Goal: Task Accomplishment & Management: Complete application form

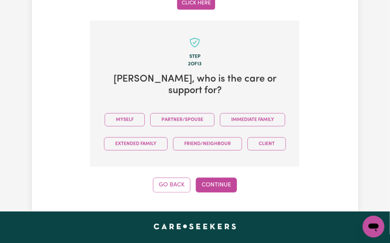
drag, startPoint x: 154, startPoint y: 90, endPoint x: 164, endPoint y: 126, distance: 38.0
click at [145, 113] on button "Myself" at bounding box center [125, 119] width 40 height 13
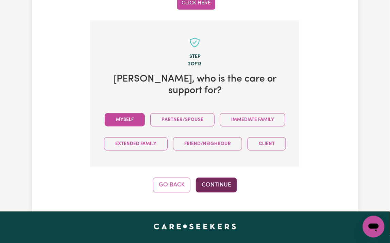
click at [214, 179] on button "Continue" at bounding box center [216, 185] width 41 height 15
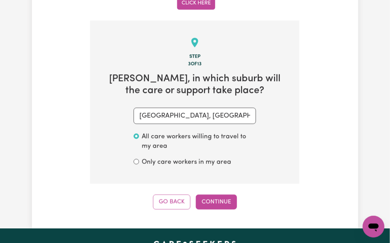
click at [207, 195] on button "Continue" at bounding box center [216, 202] width 41 height 15
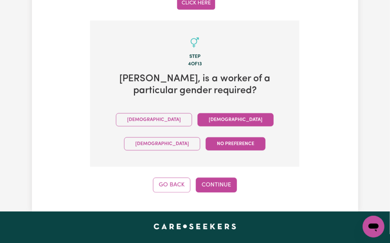
click at [197, 113] on button "Female" at bounding box center [235, 119] width 76 height 13
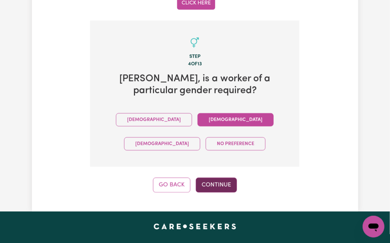
click at [221, 178] on button "Continue" at bounding box center [216, 185] width 41 height 15
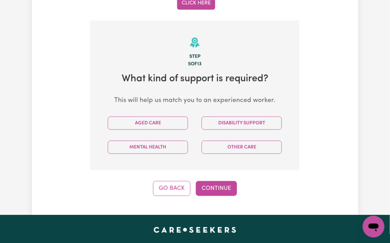
drag, startPoint x: 234, startPoint y: 104, endPoint x: 230, endPoint y: 109, distance: 6.4
click at [234, 117] on button "Disability Support" at bounding box center [242, 123] width 80 height 13
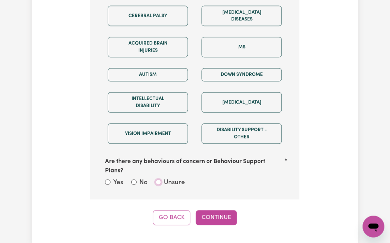
click at [160, 180] on input "Unsure" at bounding box center [158, 182] width 5 height 5
radio input "true"
click at [210, 211] on button "Continue" at bounding box center [216, 218] width 41 height 15
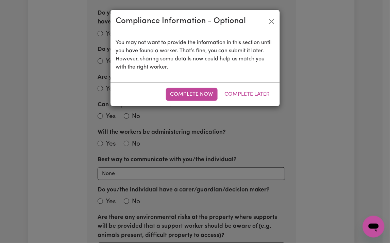
scroll to position [284, 0]
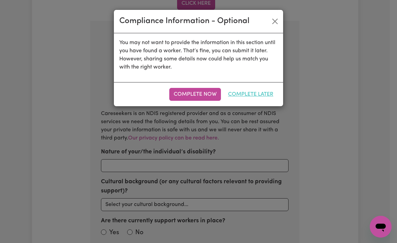
click at [253, 93] on button "Complete Later" at bounding box center [251, 94] width 54 height 13
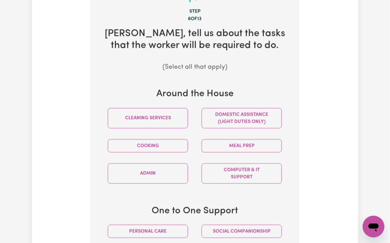
scroll to position [420, 0]
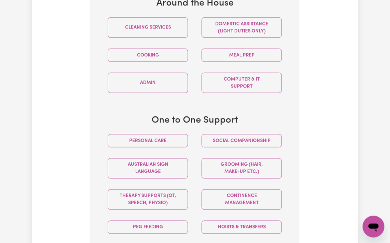
click at [156, 129] on div "Personal care" at bounding box center [148, 141] width 94 height 24
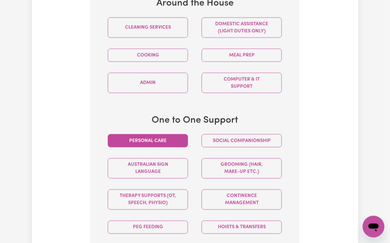
click at [162, 134] on button "Personal care" at bounding box center [148, 140] width 80 height 13
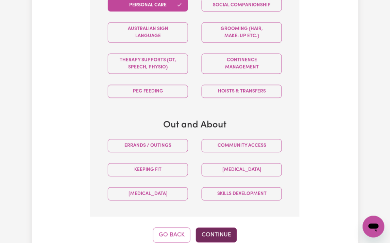
click at [213, 228] on button "Continue" at bounding box center [216, 235] width 41 height 15
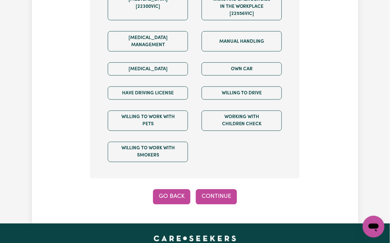
click at [165, 190] on button "Go Back" at bounding box center [171, 197] width 37 height 15
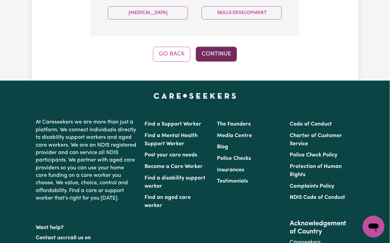
click at [212, 47] on button "Continue" at bounding box center [216, 54] width 41 height 15
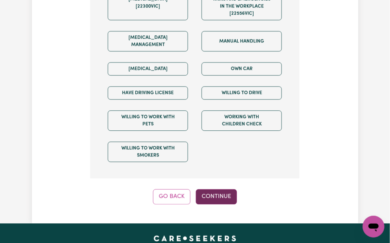
click at [224, 190] on button "Continue" at bounding box center [216, 197] width 41 height 15
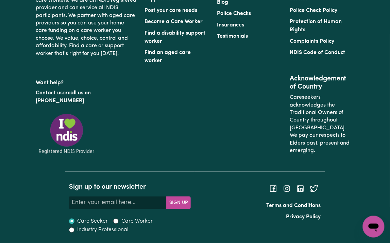
scroll to position [284, 0]
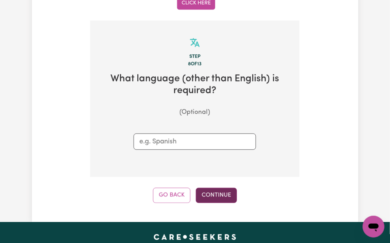
click at [224, 188] on button "Continue" at bounding box center [216, 195] width 41 height 15
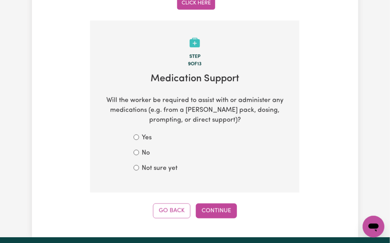
click at [165, 164] on label "Not sure yet" at bounding box center [160, 169] width 36 height 10
click at [139, 165] on input "Not sure yet" at bounding box center [136, 167] width 5 height 5
radio input "true"
click at [220, 204] on button "Continue" at bounding box center [216, 211] width 41 height 15
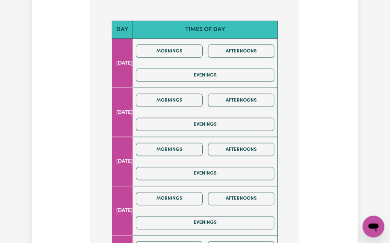
scroll to position [362, 0]
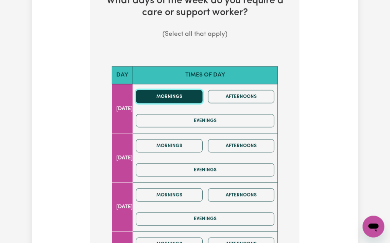
click at [187, 90] on button "Mornings" at bounding box center [169, 96] width 67 height 13
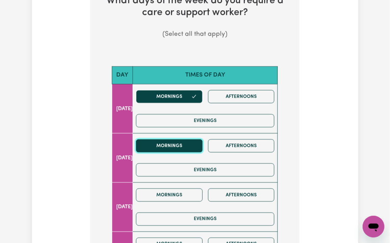
click at [182, 139] on button "Mornings" at bounding box center [169, 145] width 67 height 13
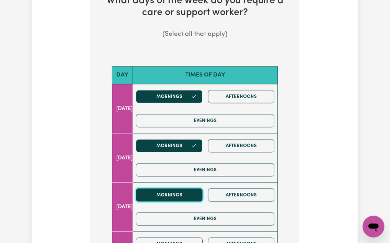
click at [173, 189] on button "Mornings" at bounding box center [169, 195] width 67 height 13
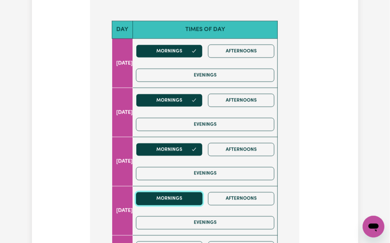
click at [176, 192] on button "Mornings" at bounding box center [169, 198] width 67 height 13
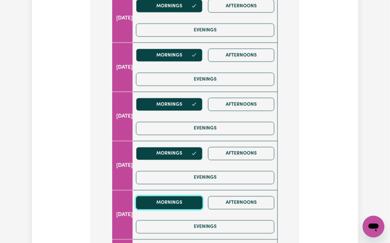
click at [178, 196] on button "Mornings" at bounding box center [169, 202] width 67 height 13
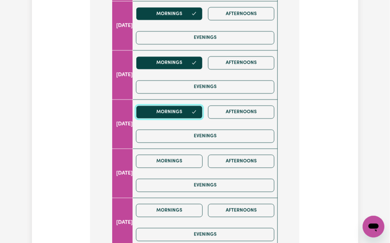
scroll to position [498, 0]
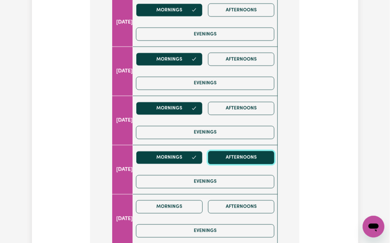
click at [251, 151] on button "Afternoons" at bounding box center [241, 157] width 67 height 13
click at [248, 97] on div "Mornings Afternoons Evenings" at bounding box center [205, 121] width 144 height 48
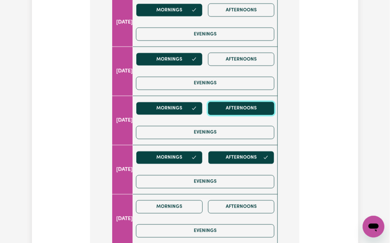
click at [227, 102] on button "Afternoons" at bounding box center [241, 108] width 67 height 13
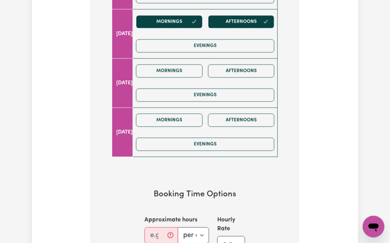
scroll to position [725, 0]
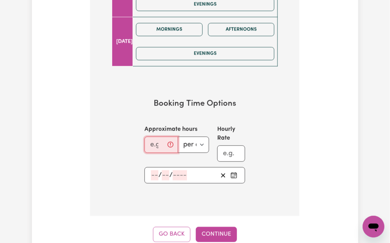
click at [151, 137] on input "Approximate hours" at bounding box center [160, 145] width 33 height 16
drag, startPoint x: 155, startPoint y: 124, endPoint x: 146, endPoint y: 124, distance: 8.5
click at [146, 137] on input "2" at bounding box center [158, 145] width 29 height 16
type input "1"
click at [150, 168] on div "/ /" at bounding box center [194, 176] width 101 height 16
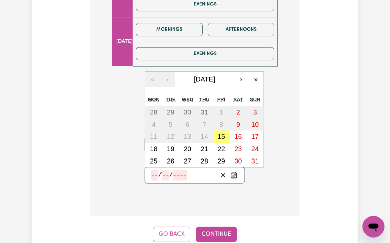
click at [154, 171] on input "number" at bounding box center [154, 176] width 7 height 10
click at [173, 145] on abbr "19" at bounding box center [170, 148] width 7 height 7
type input "2025-08-19"
type input "19"
type input "8"
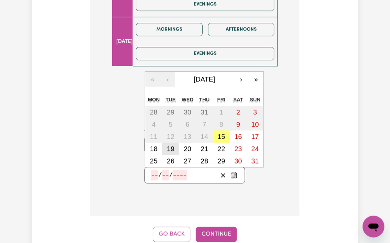
type input "2025"
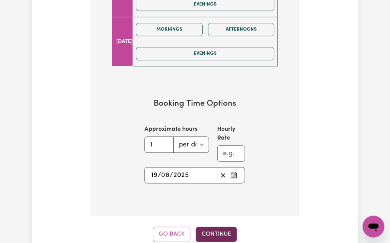
click at [206, 227] on button "Continue" at bounding box center [216, 234] width 41 height 15
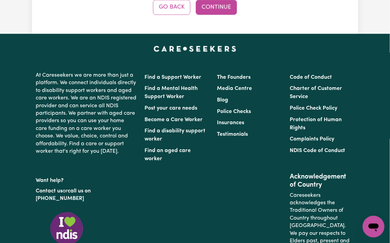
scroll to position [284, 0]
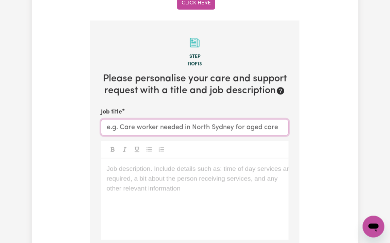
click at [167, 119] on input "Job title" at bounding box center [195, 127] width 188 height 16
paste input "Female Support Worker Needed in Green Valley, NSW"
type input "Female Support Worker Needed in Green Valley, NSW"
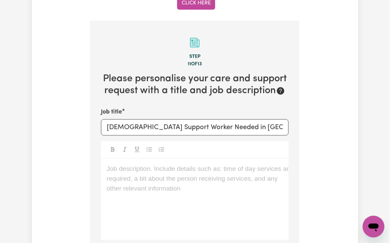
click at [176, 165] on div "Job description. Include details such as: time of day services are required, a …" at bounding box center [195, 200] width 188 height 82
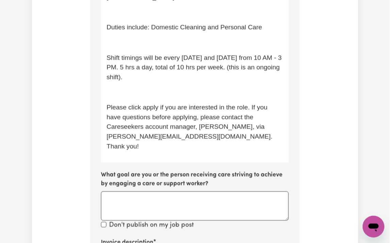
scroll to position [567, 0]
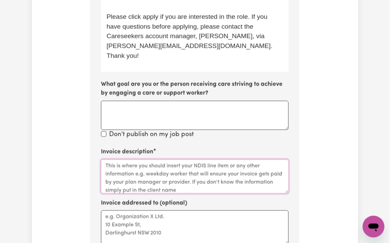
click at [149, 160] on textarea "Invoice description" at bounding box center [195, 177] width 188 height 34
paste textarea "TrilogyCare"
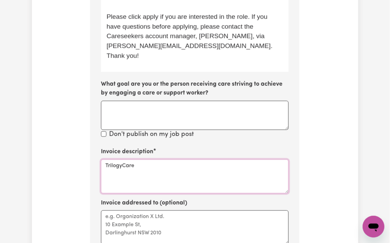
type textarea "TrilogyCare"
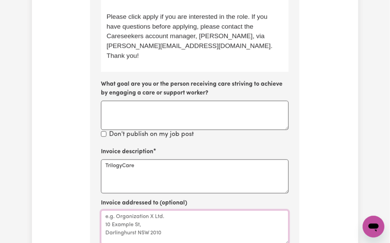
click at [158, 211] on textarea "Invoice addressed to (optional)" at bounding box center [195, 228] width 188 height 34
paste textarea "TrilogyCare"
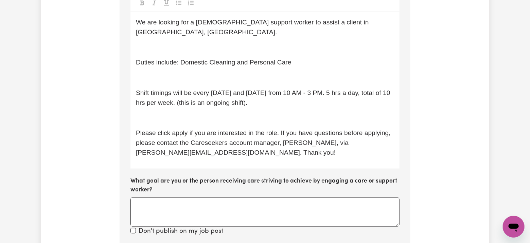
scroll to position [295, 0]
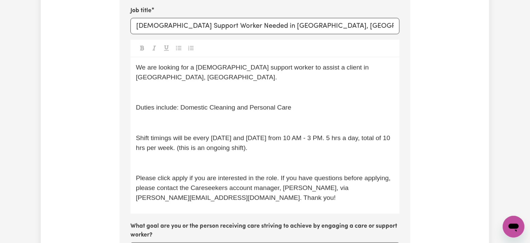
type textarea "TrilogyCare"
click at [152, 77] on div "We are looking for a female support worker to assist a client in Green Valley, …" at bounding box center [264, 135] width 269 height 157
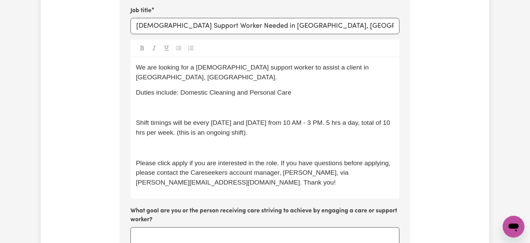
click at [156, 103] on p "﻿" at bounding box center [265, 108] width 258 height 10
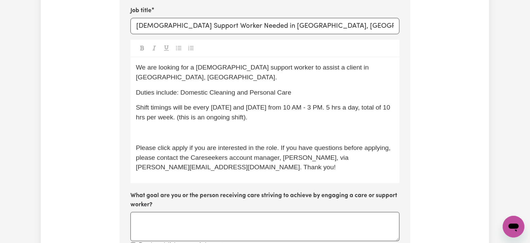
click at [158, 128] on div "We are looking for a female support worker to assist a client in Green Valley, …" at bounding box center [264, 120] width 269 height 126
click at [164, 117] on div "We are looking for a female support worker to assist a client in Green Valley, …" at bounding box center [264, 120] width 269 height 126
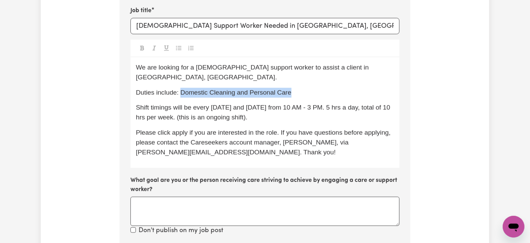
drag, startPoint x: 182, startPoint y: 84, endPoint x: 326, endPoint y: 81, distance: 143.1
click at [326, 88] on p "Duties include: Domestic Cleaning and Personal Care" at bounding box center [265, 93] width 258 height 10
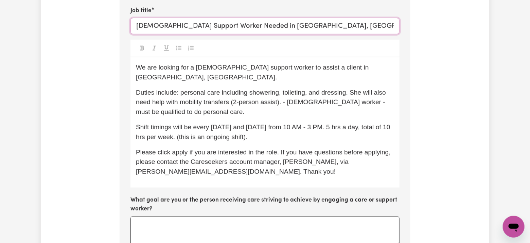
paste input "MacKenzie QLD"
drag, startPoint x: 244, startPoint y: 23, endPoint x: 319, endPoint y: 23, distance: 75.4
click at [319, 23] on input "Female Support Worker Needed in MacKenzie QLD" at bounding box center [264, 26] width 269 height 16
click at [278, 27] on input "Female Support Worker Needed in MacKenzie QLD" at bounding box center [264, 26] width 269 height 16
drag, startPoint x: 241, startPoint y: 23, endPoint x: 271, endPoint y: 22, distance: 29.9
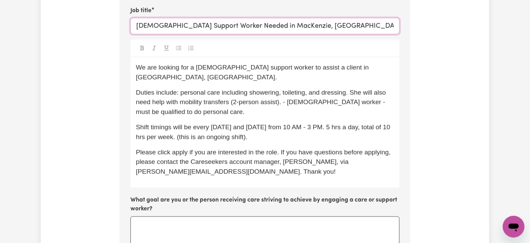
click at [271, 22] on input "Female Support Worker Needed in MacKenzie, QLD" at bounding box center [264, 26] width 269 height 16
click at [271, 33] on input "Female Support Worker Needed in MacKenzie, QLD" at bounding box center [264, 26] width 269 height 16
drag, startPoint x: 244, startPoint y: 26, endPoint x: 295, endPoint y: 25, distance: 51.0
click at [295, 25] on input "Female Support Worker Needed in MacKenzie, QLD" at bounding box center [264, 26] width 269 height 16
type input "Female Support Worker Needed in MacKenzie, QLD"
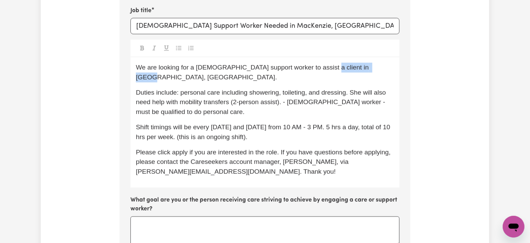
drag, startPoint x: 321, startPoint y: 68, endPoint x: 372, endPoint y: 64, distance: 51.8
click at [371, 64] on span "We are looking for a female support worker to assist a client in Green Valley, …" at bounding box center [253, 72] width 235 height 17
drag, startPoint x: 184, startPoint y: 82, endPoint x: 180, endPoint y: 81, distance: 3.5
click at [180, 89] on span "Duties include: personal care, including showering, toileting, and dressing. Sh…" at bounding box center [263, 102] width 254 height 27
drag, startPoint x: 225, startPoint y: 83, endPoint x: 221, endPoint y: 82, distance: 3.9
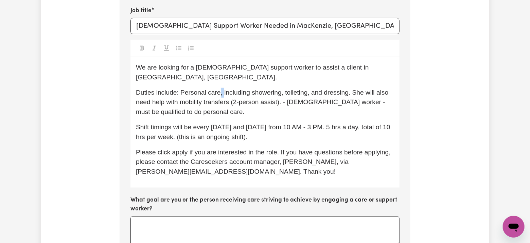
click at [221, 89] on span "Duties include: Personal care, including showering, toileting, and dressing. Sh…" at bounding box center [263, 102] width 255 height 27
click at [351, 89] on span "Duties include: Personal care (including showering, toileting, and dressing. Sh…" at bounding box center [263, 102] width 255 height 27
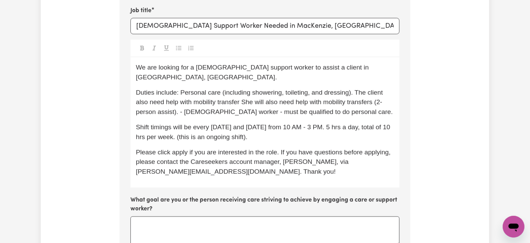
click at [363, 89] on span "Duties include: Personal care (including showering, toileting, and dressing). T…" at bounding box center [264, 102] width 257 height 27
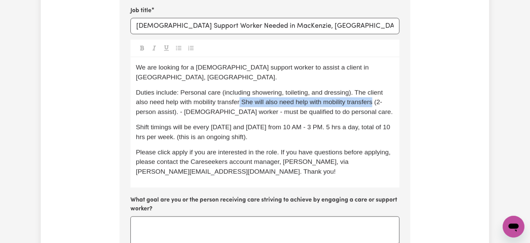
drag, startPoint x: 242, startPoint y: 91, endPoint x: 379, endPoint y: 90, distance: 136.6
click at [379, 90] on span "Duties include: Personal care (including showering, toileting, and dressing). T…" at bounding box center [264, 102] width 257 height 27
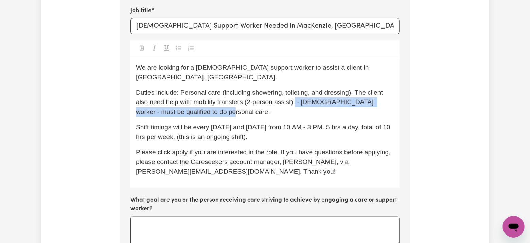
drag, startPoint x: 297, startPoint y: 91, endPoint x: 356, endPoint y: 98, distance: 59.5
click at [356, 98] on p "Duties include: Personal care (including showering, toileting, and dressing). T…" at bounding box center [265, 102] width 258 height 29
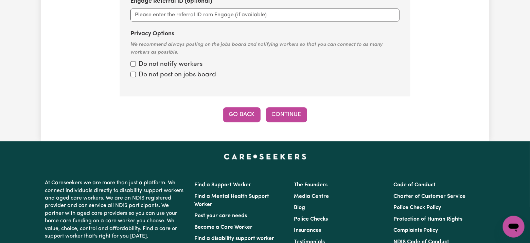
click at [245, 107] on button "Go Back" at bounding box center [241, 114] width 37 height 15
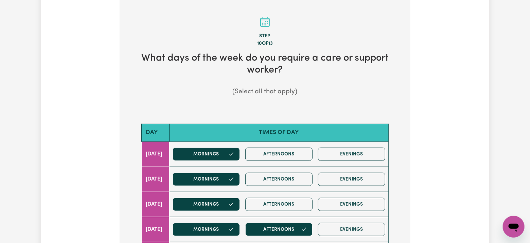
scroll to position [395, 0]
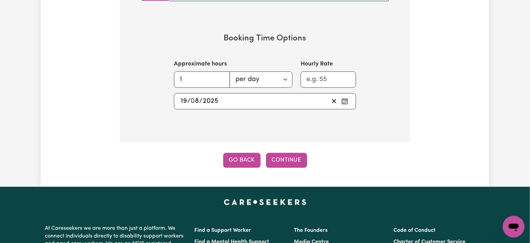
click at [238, 154] on button "Go Back" at bounding box center [241, 160] width 37 height 15
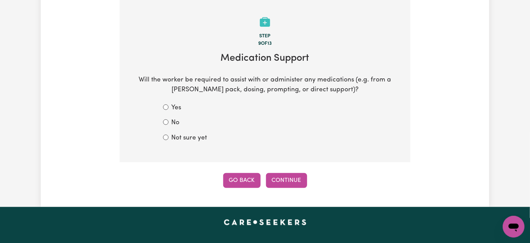
click at [239, 184] on button "Go Back" at bounding box center [241, 180] width 37 height 15
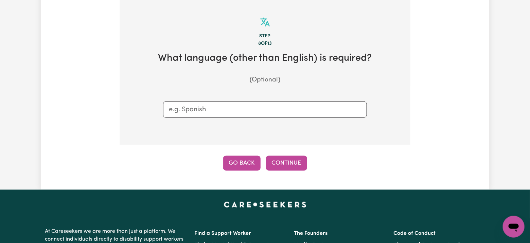
click at [241, 156] on button "Go Back" at bounding box center [241, 163] width 37 height 15
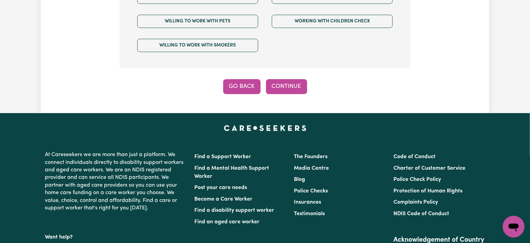
click at [232, 79] on button "Go Back" at bounding box center [241, 86] width 37 height 15
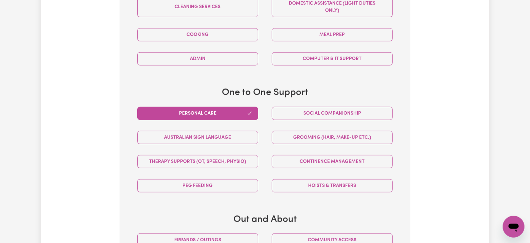
scroll to position [440, 0]
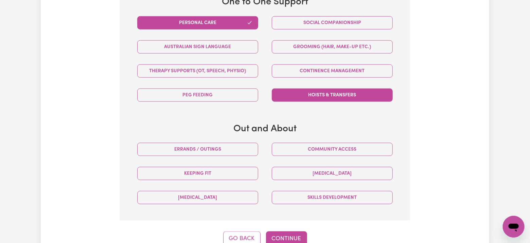
click at [362, 97] on button "Hoists & transfers" at bounding box center [332, 95] width 121 height 13
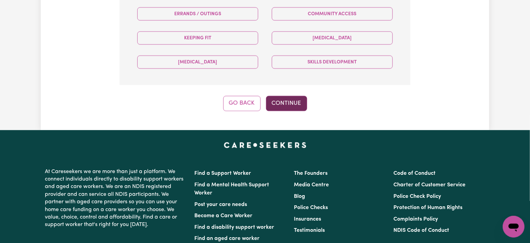
click at [300, 105] on button "Continue" at bounding box center [286, 103] width 41 height 15
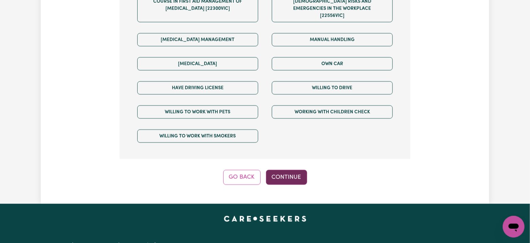
click at [284, 170] on button "Continue" at bounding box center [286, 177] width 41 height 15
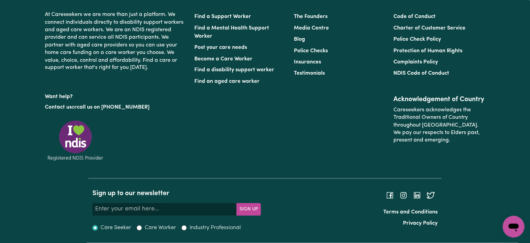
scroll to position [214, 0]
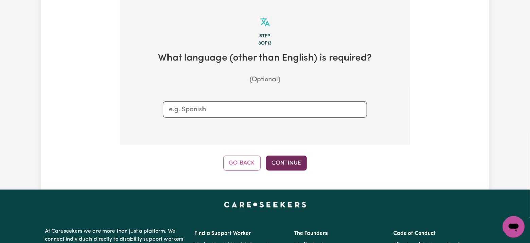
click at [283, 157] on button "Continue" at bounding box center [286, 163] width 41 height 15
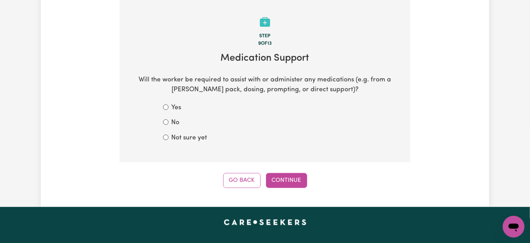
click at [184, 141] on label "Not sure yet" at bounding box center [189, 139] width 36 height 10
click at [169, 140] on input "Not sure yet" at bounding box center [165, 137] width 5 height 5
radio input "true"
drag, startPoint x: 276, startPoint y: 177, endPoint x: 279, endPoint y: 181, distance: 4.4
click at [279, 181] on button "Continue" at bounding box center [286, 180] width 41 height 15
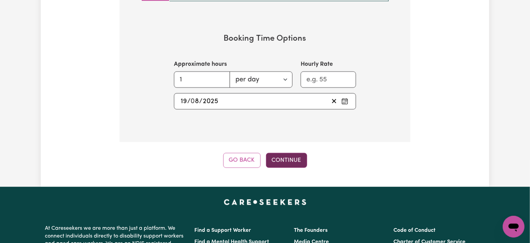
click at [280, 164] on button "Continue" at bounding box center [286, 160] width 41 height 15
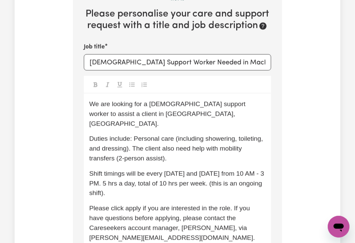
scroll to position [377, 0]
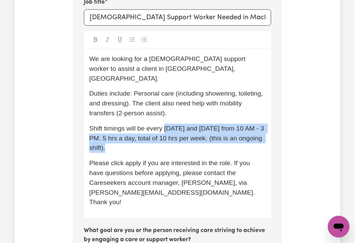
drag, startPoint x: 167, startPoint y: 105, endPoint x: 176, endPoint y: 125, distance: 21.9
click at [176, 125] on p "Shift timings will be every Monday and Friday from 10 AM - 3 PM. 5 hrs a day, t…" at bounding box center [177, 138] width 177 height 29
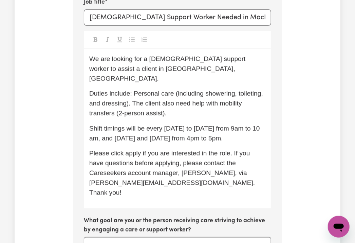
click at [115, 125] on span "Shift timings will be every Monday to Friday from 9am to 10 am, and on Thursday…" at bounding box center [175, 133] width 173 height 17
click at [176, 89] on p "Duties include: Personal care (including showering, toileting, and dressing). T…" at bounding box center [177, 103] width 177 height 29
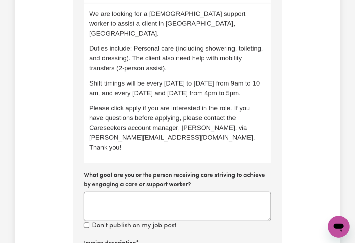
click at [161, 122] on div "We are looking for a female support worker to assist a client in MacKenzie, QLD…" at bounding box center [178, 84] width 188 height 160
click at [211, 119] on div "We are looking for a female support worker to assist a client in MacKenzie, QLD…" at bounding box center [178, 84] width 188 height 160
drag, startPoint x: 204, startPoint y: 175, endPoint x: 202, endPoint y: 178, distance: 3.5
click at [202, 192] on textarea "What goal are you or the person receiving care striving to achieve by engaging …" at bounding box center [178, 206] width 188 height 29
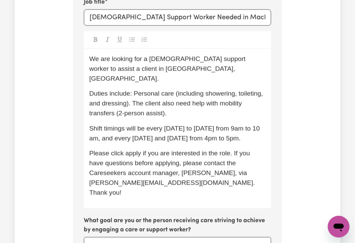
click at [134, 89] on p "Duties include: Personal care (including showering, toileting, and dressing). T…" at bounding box center [177, 103] width 177 height 29
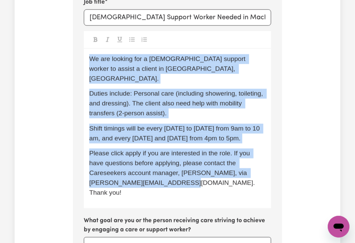
copy div "We are looking for a female support worker to assist a client in MacKenzie, QLD…"
click at [224, 150] on span "Please click apply if you are interested in the role. If you have questions bef…" at bounding box center [173, 173] width 168 height 46
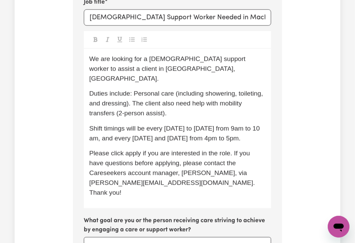
click at [211, 159] on p "Please click apply if you are interested in the role. If you have questions bef…" at bounding box center [177, 173] width 177 height 49
click at [182, 151] on span "Please click apply if you are interested in the role. If you have questions bef…" at bounding box center [173, 173] width 168 height 46
click at [189, 150] on span "Please click apply if you are interested in the role. If you have questions bef…" at bounding box center [173, 173] width 168 height 46
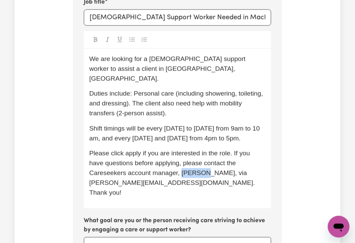
copy span "Mikayla"
click at [99, 160] on span "Please click apply if you are interested in the role. If you have questions bef…" at bounding box center [173, 173] width 168 height 46
click at [90, 161] on span "Please click apply if you are interested in the role. If you have questions bef…" at bounding box center [173, 173] width 168 height 46
click at [136, 90] on span "Duties include: Personal care (including showering, toileting, and dressing). T…" at bounding box center [177, 103] width 176 height 27
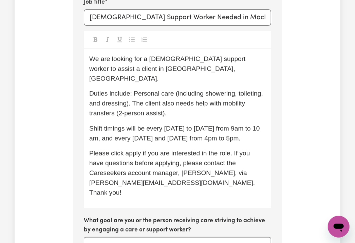
click at [160, 90] on span "Duties include: Personal care (including showering, toileting, and dressing). T…" at bounding box center [177, 103] width 176 height 27
click at [142, 150] on span "Please click Apply if you are interested in the role. If you have questions bef…" at bounding box center [173, 173] width 168 height 46
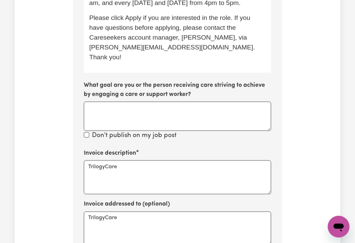
scroll to position [649, 0]
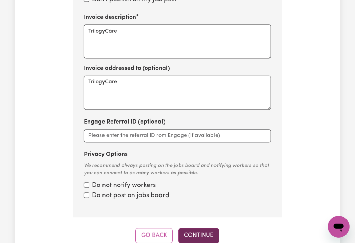
click at [185, 228] on button "Continue" at bounding box center [198, 235] width 41 height 15
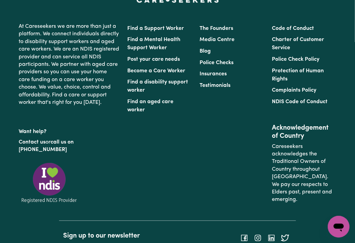
scroll to position [274, 0]
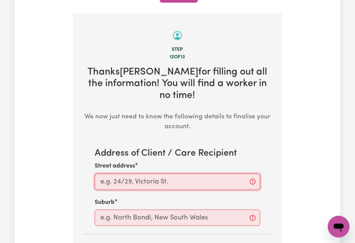
paste input "MacKenzie QLD"
click at [136, 174] on input "MacKenzie QLD" at bounding box center [178, 182] width 166 height 16
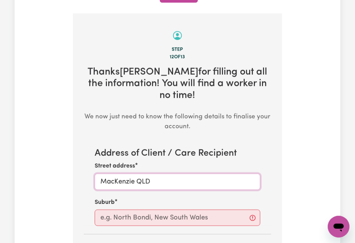
drag, startPoint x: 129, startPoint y: 168, endPoint x: 55, endPoint y: 164, distance: 73.5
click at [55, 164] on div "Tell us your care and support requirements Welcome to Careseekers. We are excit…" at bounding box center [178, 55] width 326 height 569
type input "MacKenzie QLD"
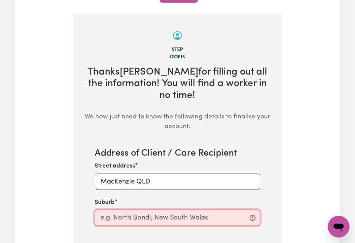
paste input "MacKenz"
click at [109, 210] on input "text" at bounding box center [178, 218] width 166 height 16
type input "MacKenz"
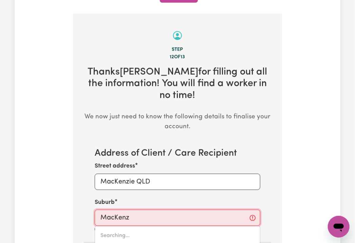
type input "MacKenzIE, Queensland, 4156"
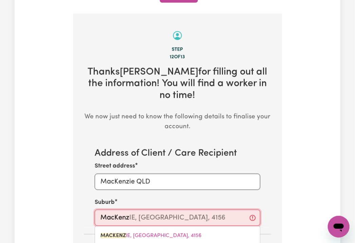
scroll to position [319, 0]
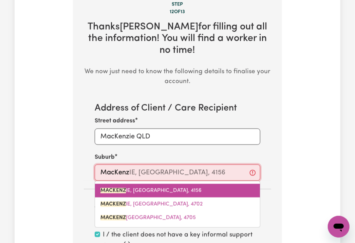
click at [192, 184] on link "MACKENZ IE, Queensland, 4156" at bounding box center [177, 191] width 165 height 14
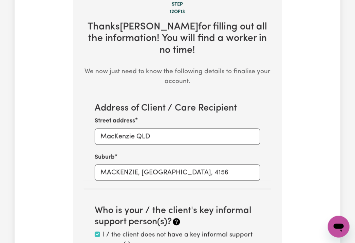
scroll to position [501, 0]
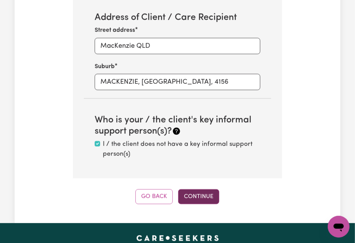
click at [208, 190] on button "Continue" at bounding box center [198, 197] width 41 height 15
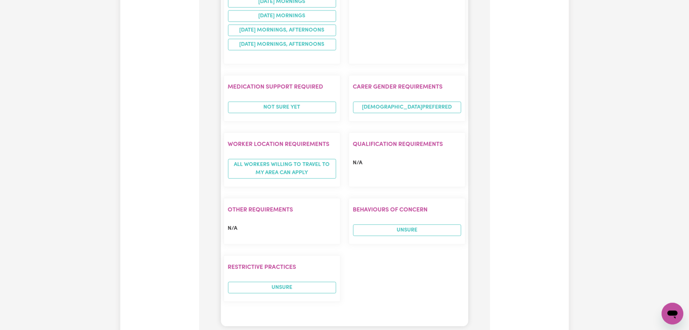
scroll to position [999, 0]
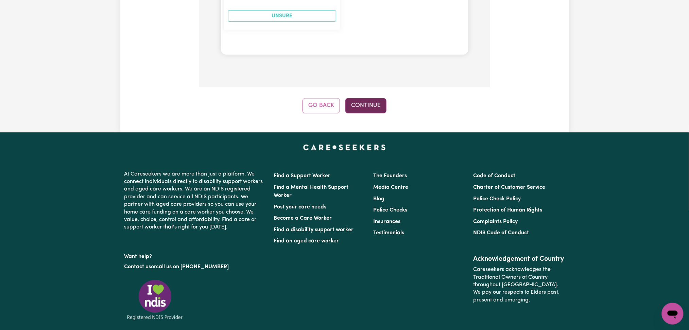
drag, startPoint x: 353, startPoint y: 79, endPoint x: 353, endPoint y: 66, distance: 13.6
click at [353, 98] on button "Continue" at bounding box center [365, 105] width 41 height 15
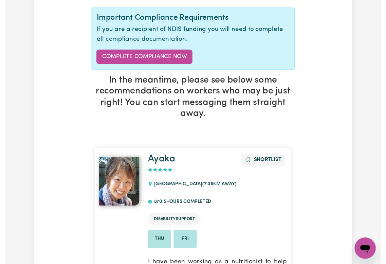
scroll to position [0, 0]
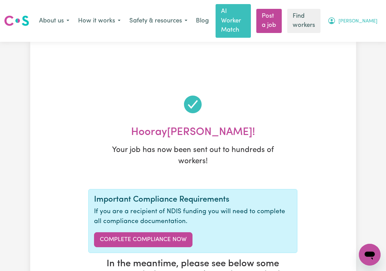
click at [363, 14] on button "Maria" at bounding box center [353, 21] width 59 height 14
click at [361, 29] on link "My Dashboard" at bounding box center [355, 35] width 54 height 13
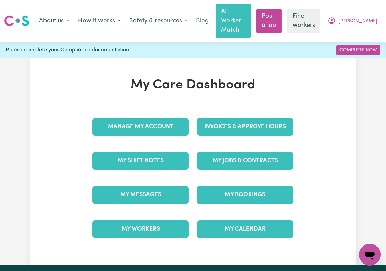
click at [147, 94] on div "My Care Dashboard Manage My Account Invoices & Approve Hours My Shift Notes My …" at bounding box center [192, 161] width 217 height 169
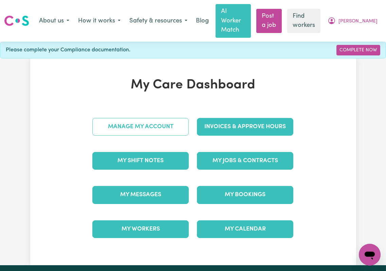
click at [138, 120] on link "Manage My Account" at bounding box center [140, 127] width 97 height 18
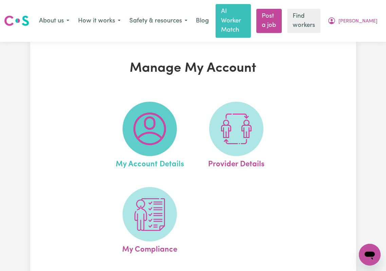
click at [153, 123] on img at bounding box center [150, 128] width 33 height 33
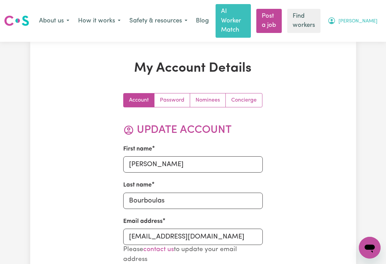
drag, startPoint x: 378, startPoint y: 10, endPoint x: 373, endPoint y: 16, distance: 8.4
click at [377, 14] on button "Maria" at bounding box center [353, 21] width 59 height 14
click at [357, 31] on link "My Dashboard" at bounding box center [355, 35] width 54 height 13
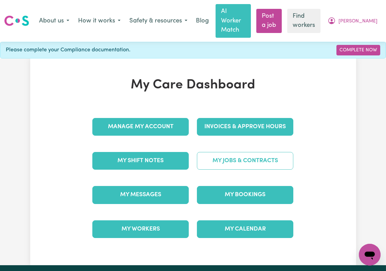
click at [265, 153] on link "My Jobs & Contracts" at bounding box center [245, 161] width 97 height 18
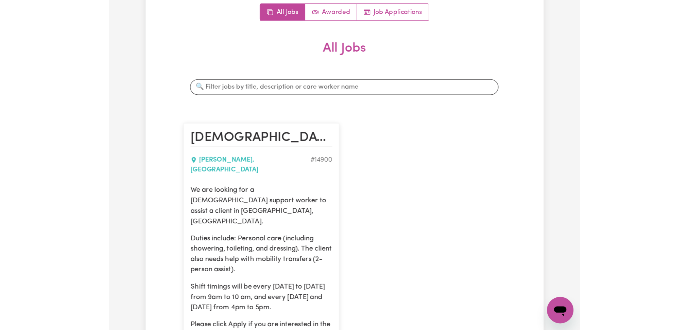
scroll to position [226, 0]
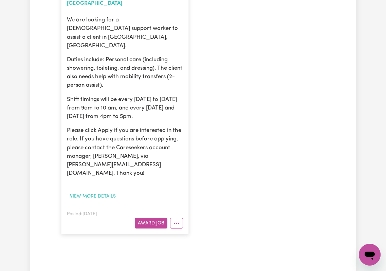
click at [94, 191] on button "View more details" at bounding box center [93, 196] width 52 height 11
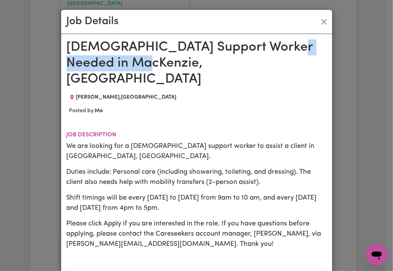
drag, startPoint x: 65, startPoint y: 61, endPoint x: 207, endPoint y: 60, distance: 142.4
click at [207, 60] on h1 "Female Support Worker Needed in MacKenzie, QLD" at bounding box center [197, 63] width 260 height 48
copy h1 "MacKenzie, QLD"
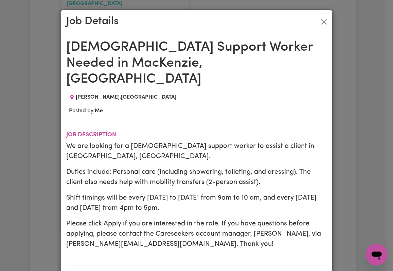
click at [43, 110] on div "Job Details Female Support Worker Needed in MacKenzie, QLD MACKENZIE , Queensla…" at bounding box center [196, 135] width 393 height 271
drag, startPoint x: 64, startPoint y: 130, endPoint x: 205, endPoint y: 183, distance: 150.7
click at [205, 183] on div "We are looking for a female support worker to assist a client in MacKenzie, QLD…" at bounding box center [197, 195] width 260 height 108
copy div "We are looking for a female support worker to assist a client in MacKenzie, QLD…"
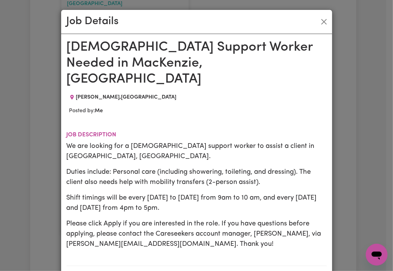
click at [321, 23] on button "Close" at bounding box center [324, 21] width 11 height 11
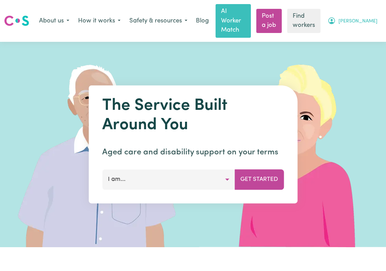
click at [370, 18] on span "Maria" at bounding box center [358, 21] width 39 height 7
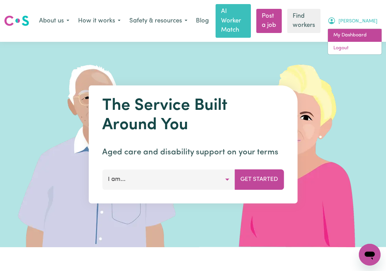
click at [366, 29] on link "My Dashboard" at bounding box center [355, 35] width 54 height 13
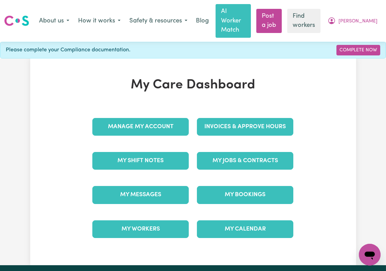
click at [121, 110] on div "Manage My Account" at bounding box center [140, 127] width 105 height 34
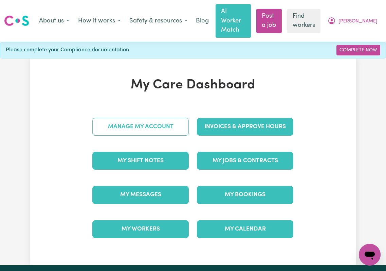
click at [124, 118] on link "Manage My Account" at bounding box center [140, 127] width 97 height 18
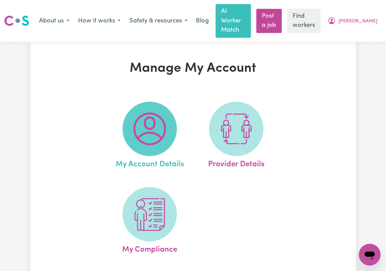
click at [143, 124] on img at bounding box center [150, 128] width 33 height 33
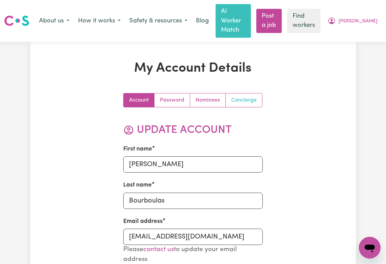
click at [226, 107] on link "Concierge" at bounding box center [244, 100] width 36 height 14
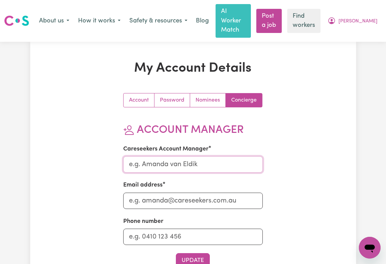
click at [150, 168] on input "Careseekers Account Manager" at bounding box center [193, 164] width 140 height 16
type input "Mikayla"
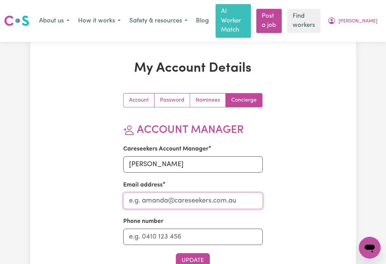
click at [171, 208] on input "Email address" at bounding box center [193, 201] width 140 height 16
paste input "Mikayla"
type input "Mikayla@careseekers.com.au"
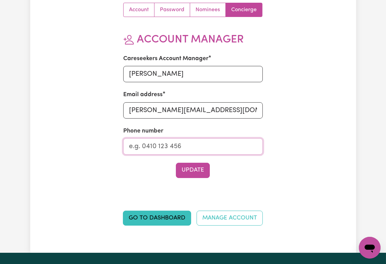
click at [142, 147] on input "Phone number" at bounding box center [193, 146] width 140 height 16
type input "1300765465"
click at [126, 172] on div "Update" at bounding box center [193, 170] width 140 height 15
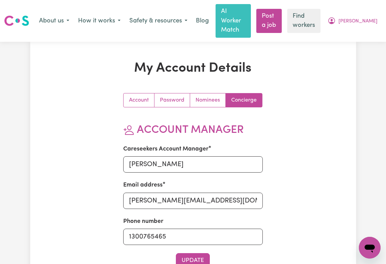
scroll to position [136, 0]
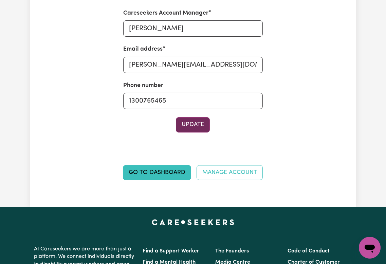
click at [177, 132] on button "Update" at bounding box center [193, 124] width 34 height 15
click at [188, 130] on button "Update" at bounding box center [193, 124] width 34 height 15
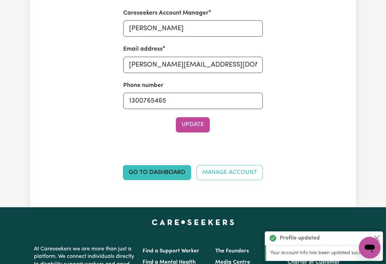
scroll to position [0, 0]
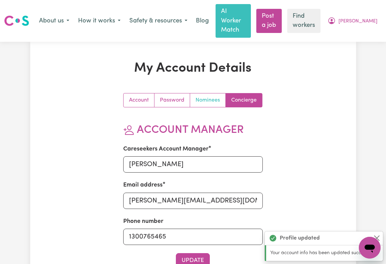
click at [203, 93] on link "Nominees" at bounding box center [208, 100] width 36 height 14
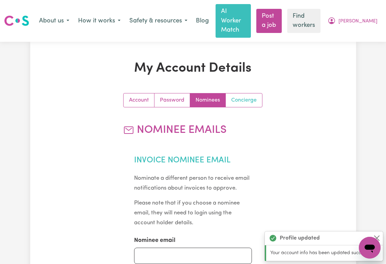
click at [226, 106] on link "Concierge" at bounding box center [244, 100] width 36 height 14
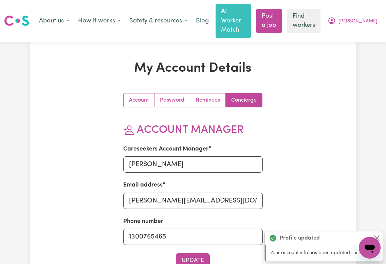
click at [226, 98] on link "Concierge" at bounding box center [244, 100] width 36 height 14
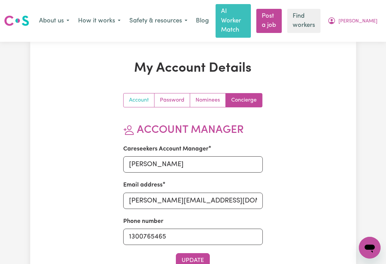
click at [141, 93] on link "Account" at bounding box center [139, 100] width 31 height 14
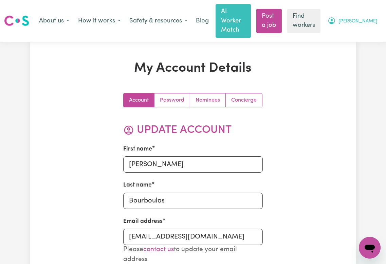
click at [363, 18] on button "Maria" at bounding box center [353, 21] width 59 height 14
click at [357, 33] on link "My Dashboard" at bounding box center [355, 35] width 54 height 13
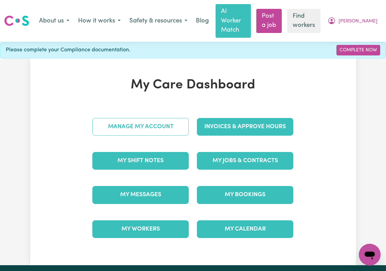
click at [139, 118] on link "Manage My Account" at bounding box center [140, 127] width 97 height 18
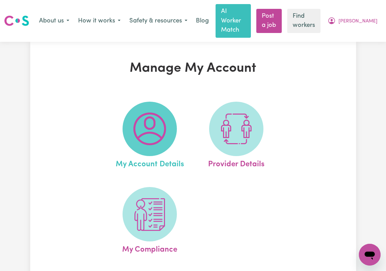
click at [141, 120] on img at bounding box center [150, 128] width 33 height 33
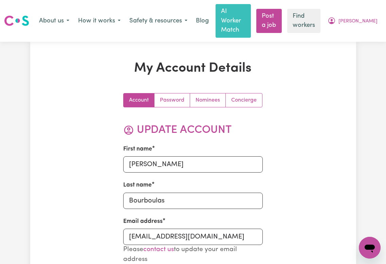
scroll to position [90, 0]
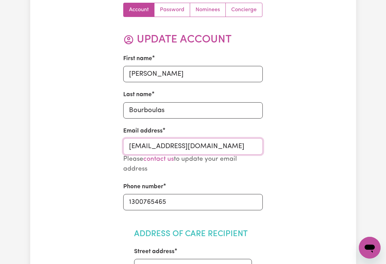
click at [172, 149] on input "MariaBourboulasTrilogyCare@careseekers.com.au" at bounding box center [193, 146] width 140 height 16
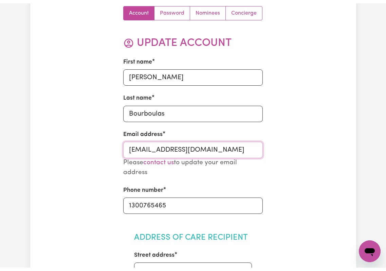
scroll to position [0, 0]
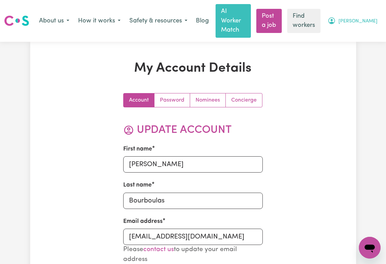
click at [368, 18] on span "Maria" at bounding box center [358, 21] width 39 height 7
click at [367, 42] on link "Logout" at bounding box center [355, 48] width 54 height 13
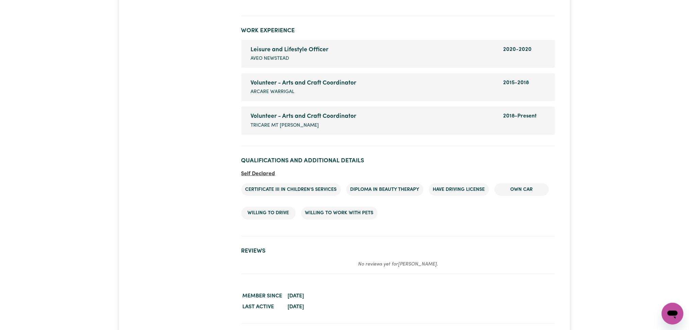
scroll to position [1042, 0]
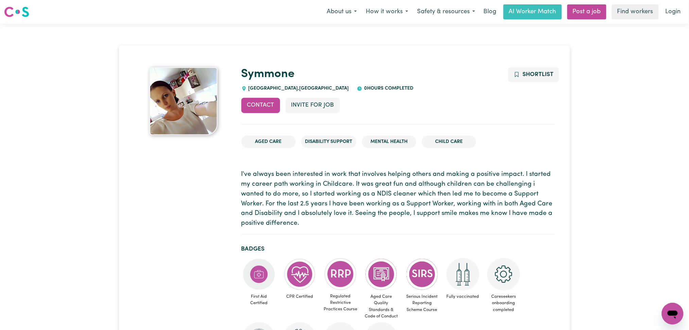
drag, startPoint x: 256, startPoint y: 45, endPoint x: 265, endPoint y: 41, distance: 10.0
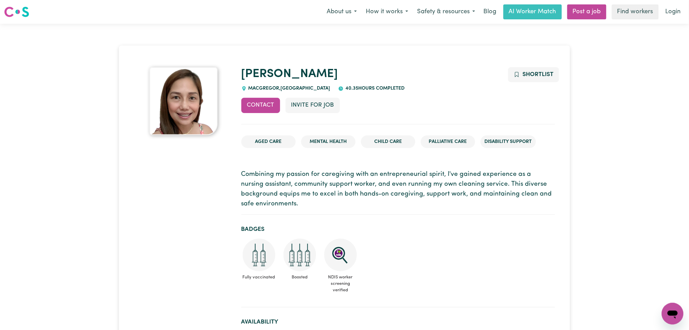
click at [383, 180] on p "Combining my passion for caregiving with an entrepreneurial spirit, I've gained…" at bounding box center [398, 189] width 314 height 39
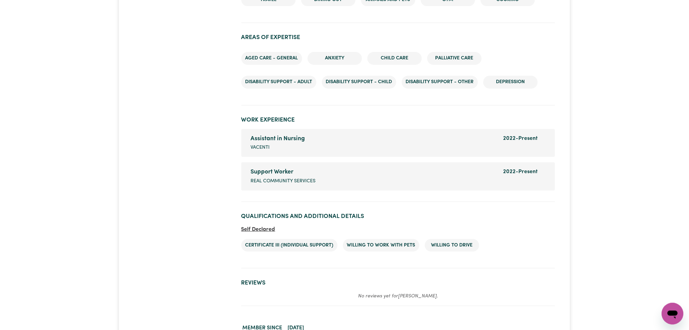
scroll to position [843, 0]
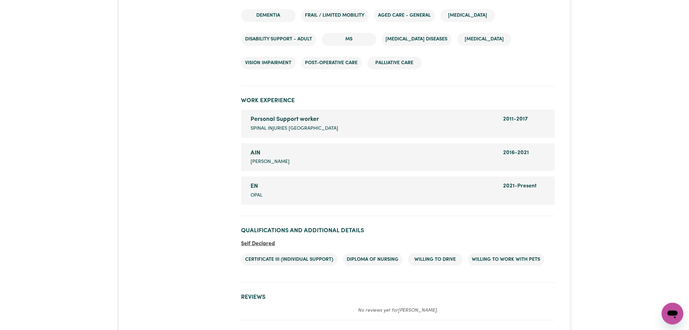
scroll to position [855, 0]
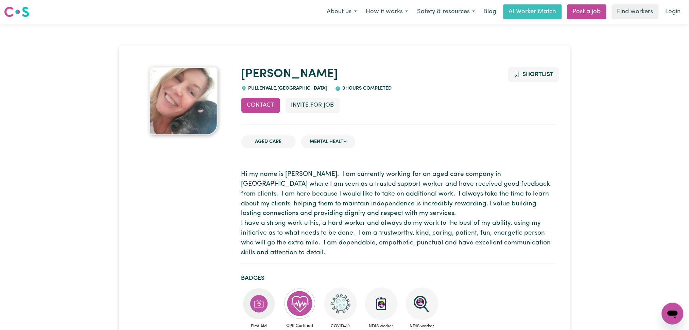
click at [341, 150] on ul "Aged Care Mental Health" at bounding box center [398, 142] width 314 height 24
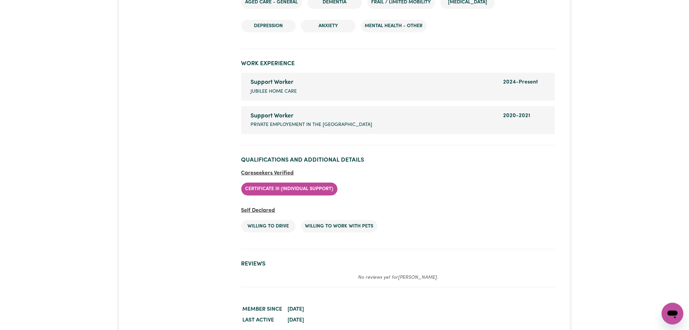
scroll to position [973, 0]
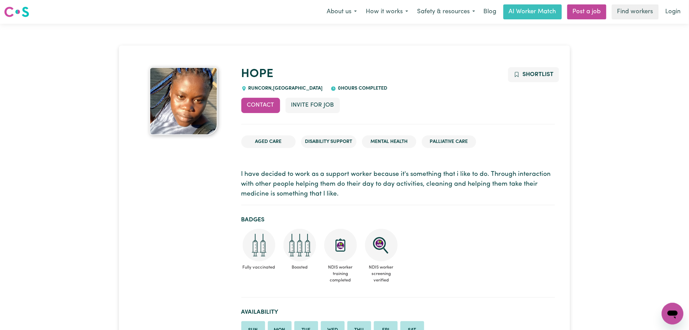
click at [285, 180] on p "I have decided to work as a support worker because it's something that i like t…" at bounding box center [398, 184] width 314 height 29
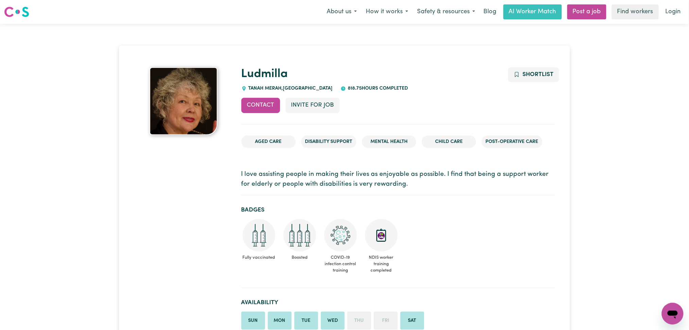
click at [363, 174] on p "I love assisting people in making their lives as enjoyable as possible. I find …" at bounding box center [398, 180] width 314 height 20
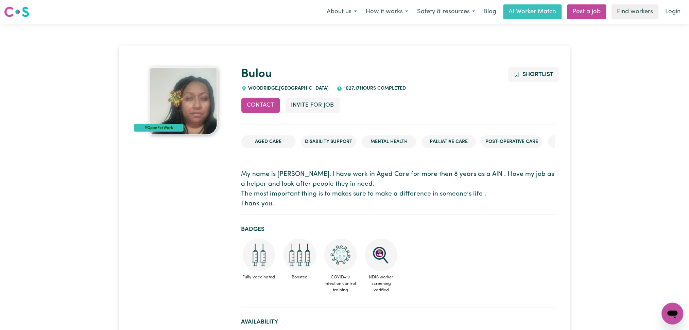
click at [319, 193] on p "My name is [PERSON_NAME]. I have work in Aged Care for more then 8 years as a A…" at bounding box center [398, 189] width 314 height 39
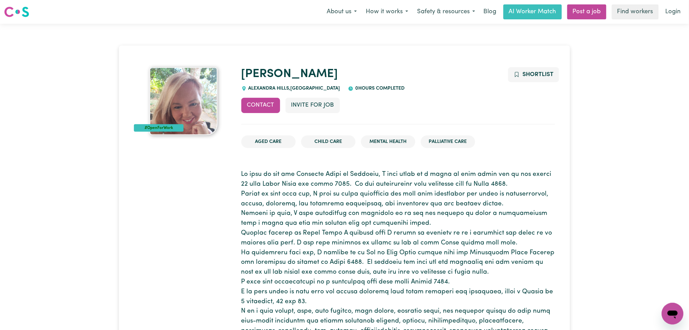
click at [392, 199] on p at bounding box center [398, 282] width 314 height 225
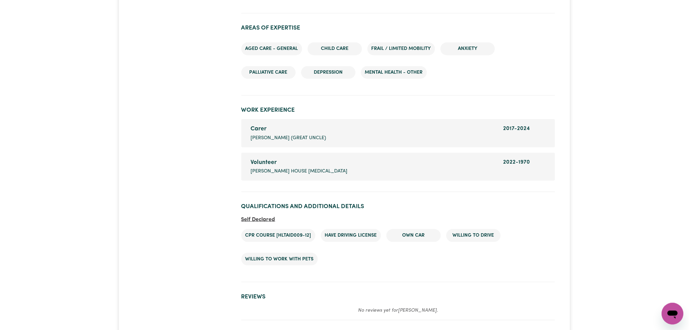
scroll to position [1102, 0]
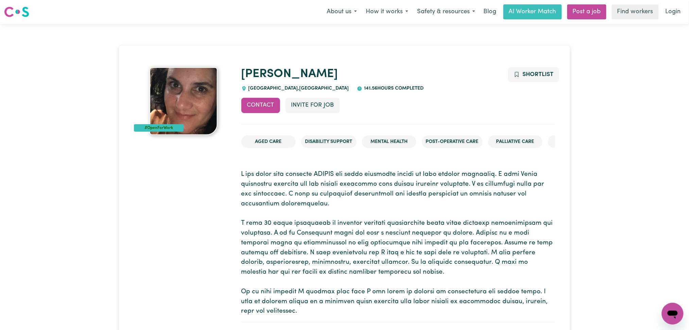
click at [341, 216] on p at bounding box center [398, 243] width 314 height 147
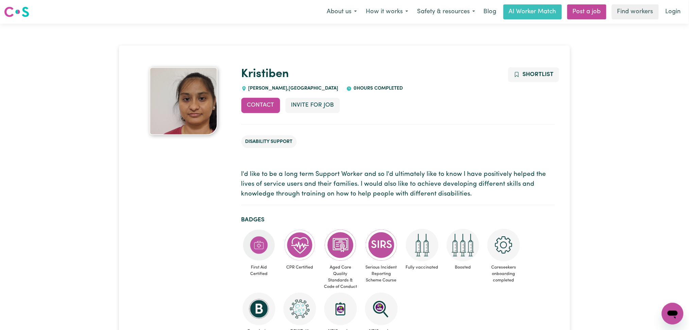
click at [273, 170] on p "I'd like to be a long term Support Worker and so I'd ultimately like to know I …" at bounding box center [398, 184] width 314 height 29
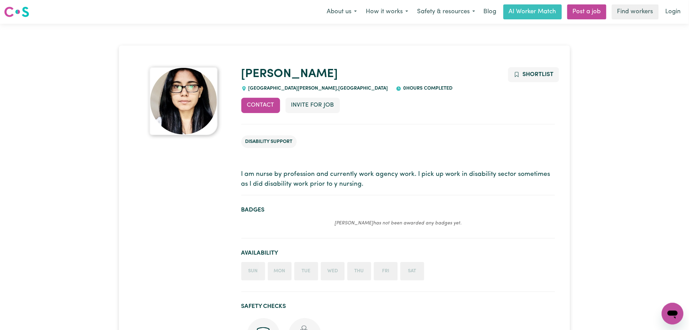
click at [314, 229] on section "Badges [PERSON_NAME] has not been awarded any badges yet." at bounding box center [398, 220] width 314 height 38
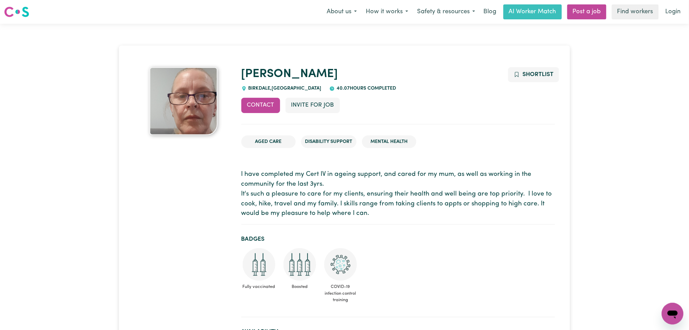
drag, startPoint x: 214, startPoint y: 176, endPoint x: 221, endPoint y: 174, distance: 7.2
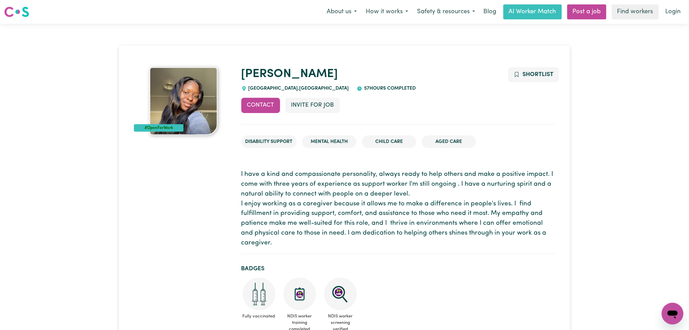
click at [277, 212] on p "I have a kind and compassionate personality, always ready to help others and ma…" at bounding box center [398, 209] width 314 height 78
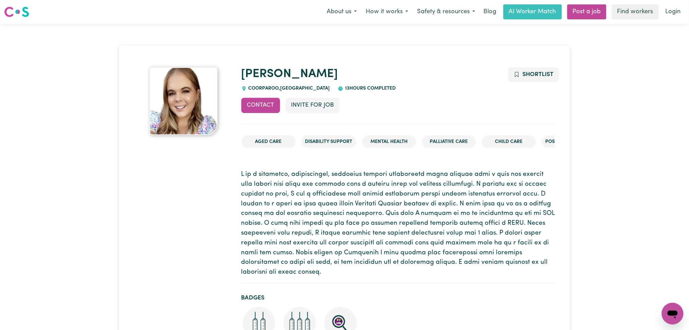
click at [327, 191] on p at bounding box center [398, 224] width 314 height 108
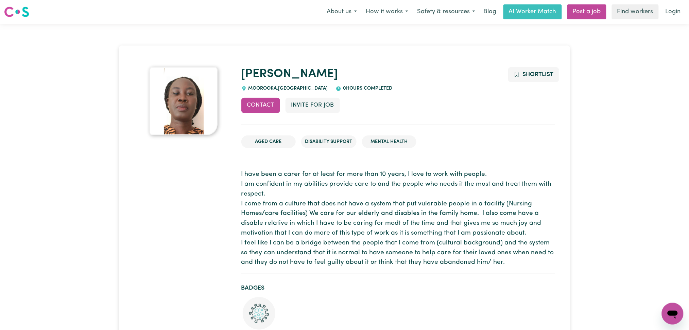
click at [280, 187] on p "I have been a carer for at least for more than 10 years, I love to work with pe…" at bounding box center [398, 219] width 314 height 98
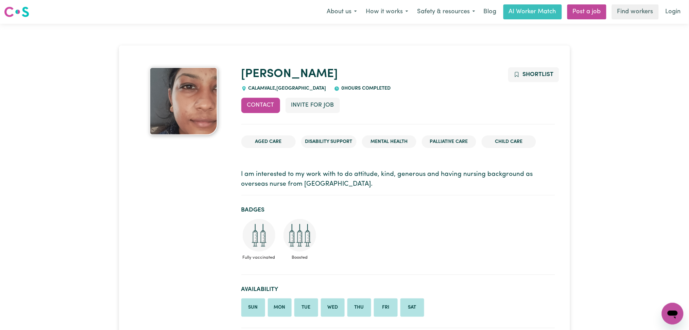
click at [321, 166] on section "I am interested to my work with to do attitude, kind, generous and having nursi…" at bounding box center [398, 179] width 314 height 31
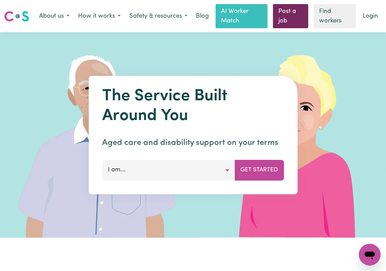
click at [291, 13] on link "Post a job" at bounding box center [290, 16] width 35 height 24
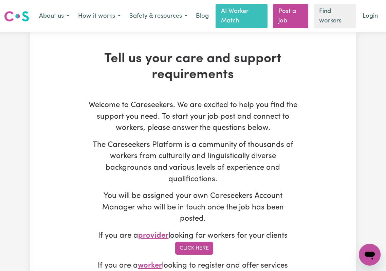
type input "[EMAIL_ADDRESS][DOMAIN_NAME]"
click at [362, 19] on link "Login" at bounding box center [370, 16] width 23 height 15
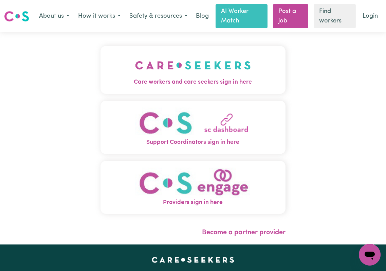
click at [155, 78] on span "Care workers and care seekers sign in here" at bounding box center [193, 82] width 185 height 9
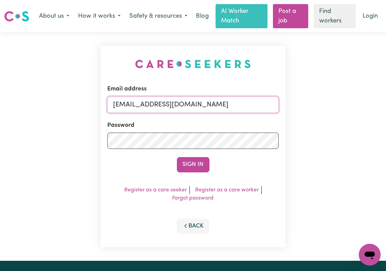
click at [142, 103] on input "[EMAIL_ADDRESS][DOMAIN_NAME]" at bounding box center [193, 105] width 172 height 16
drag, startPoint x: 149, startPoint y: 103, endPoint x: 340, endPoint y: 101, distance: 191.3
click at [340, 101] on div "Email address Superuser~[EMAIL_ADDRESS][DOMAIN_NAME] Password Sign In Register …" at bounding box center [193, 146] width 386 height 228
type input "[EMAIL_ADDRESS][DOMAIN_NAME]"
click at [192, 164] on button "Sign In" at bounding box center [193, 164] width 33 height 15
